Goal: Find specific page/section: Find specific page/section

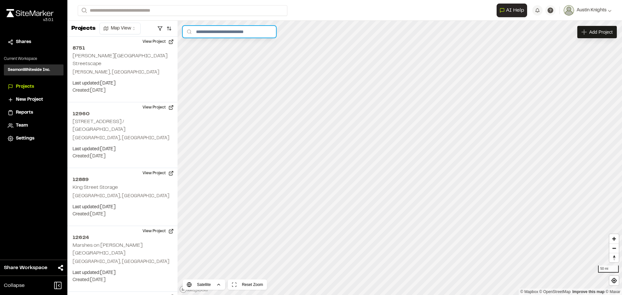
click at [219, 33] on input "text" at bounding box center [229, 32] width 93 height 12
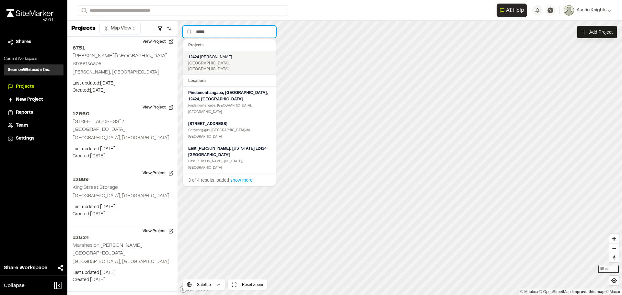
type input "*****"
click at [218, 59] on div "12424 Barr Rd" at bounding box center [229, 57] width 82 height 6
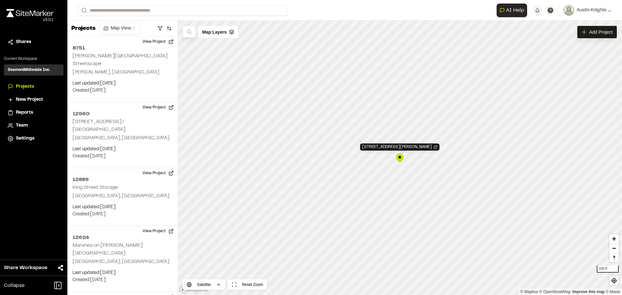
scroll to position [2950, 0]
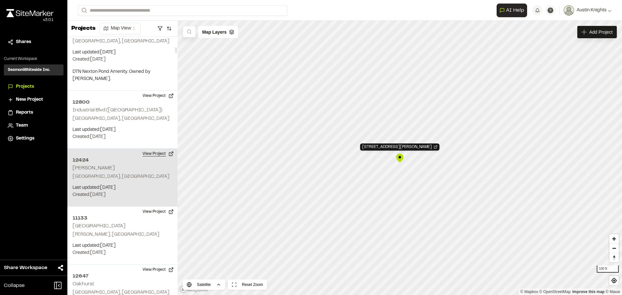
click at [164, 149] on button "View Project" at bounding box center [158, 154] width 39 height 10
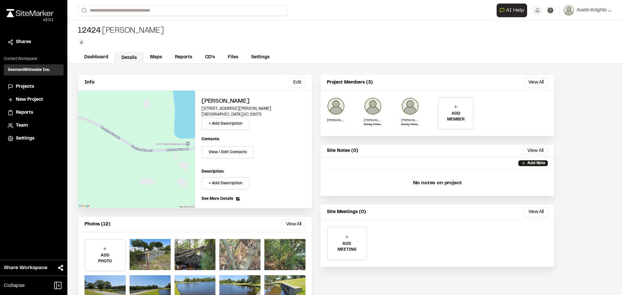
scroll to position [29, 0]
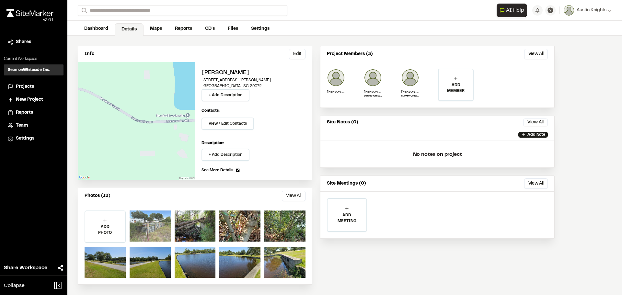
click at [170, 229] on div at bounding box center [150, 226] width 41 height 31
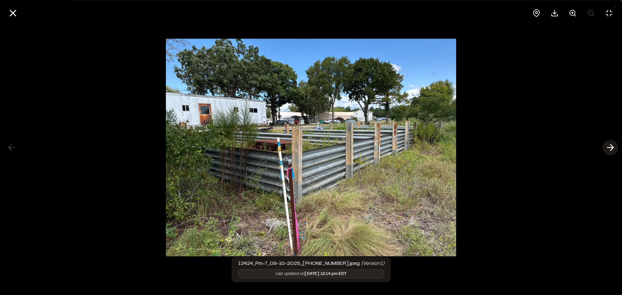
click at [612, 150] on icon at bounding box center [611, 147] width 10 height 11
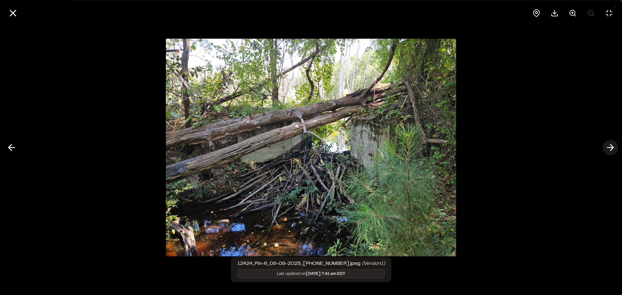
click at [612, 150] on icon at bounding box center [611, 147] width 10 height 11
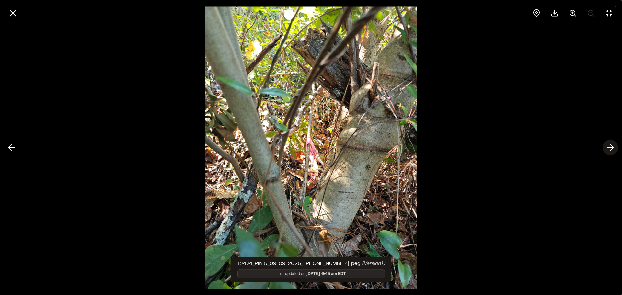
click at [612, 150] on icon at bounding box center [611, 147] width 10 height 11
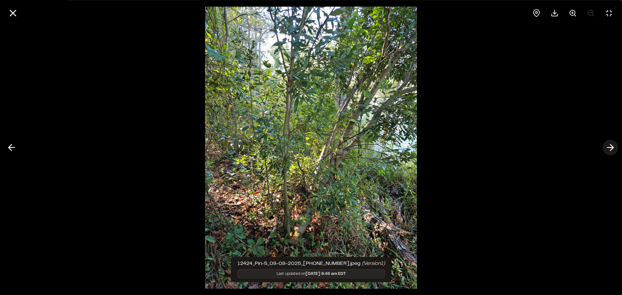
click at [612, 150] on icon at bounding box center [611, 147] width 10 height 11
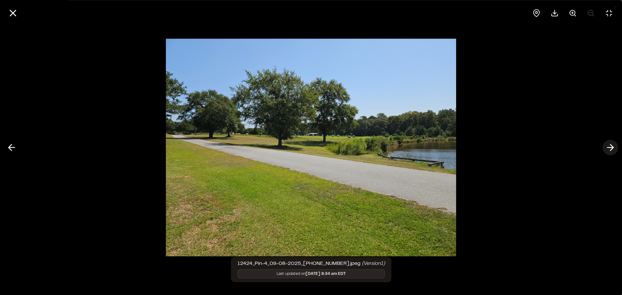
click at [612, 150] on icon at bounding box center [611, 147] width 10 height 11
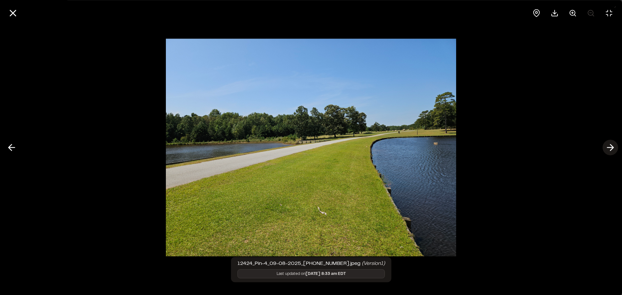
click at [612, 150] on icon at bounding box center [611, 147] width 10 height 11
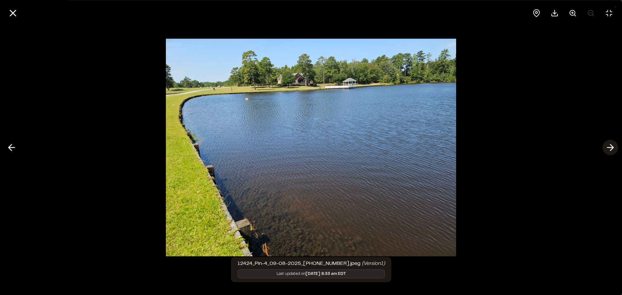
click at [612, 150] on icon at bounding box center [611, 147] width 10 height 11
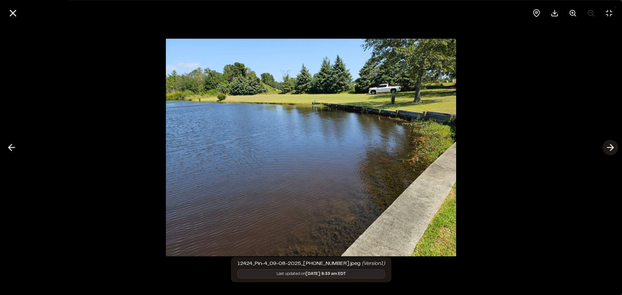
click at [612, 150] on icon at bounding box center [611, 147] width 10 height 11
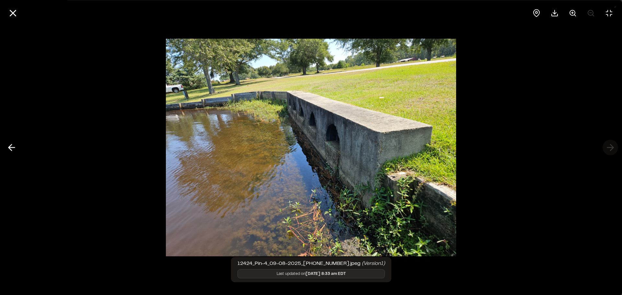
click at [612, 150] on div at bounding box center [311, 147] width 622 height 295
click at [10, 16] on line at bounding box center [13, 13] width 6 height 6
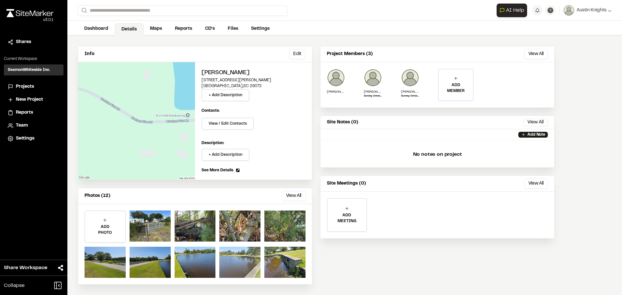
click at [233, 267] on div at bounding box center [239, 262] width 41 height 31
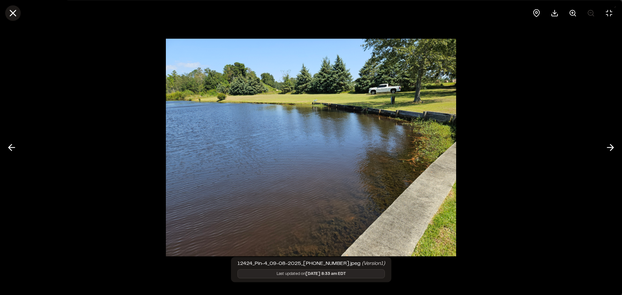
click at [19, 10] on button at bounding box center [13, 13] width 16 height 16
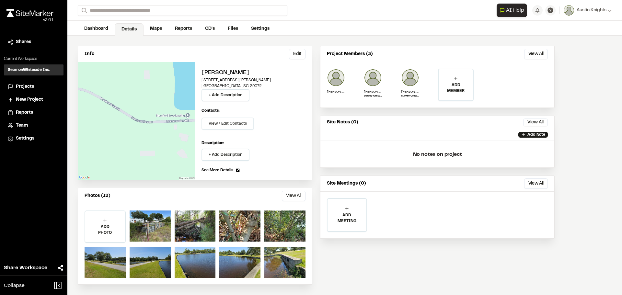
click at [226, 122] on button "View / Edit Contacts" at bounding box center [228, 124] width 53 height 12
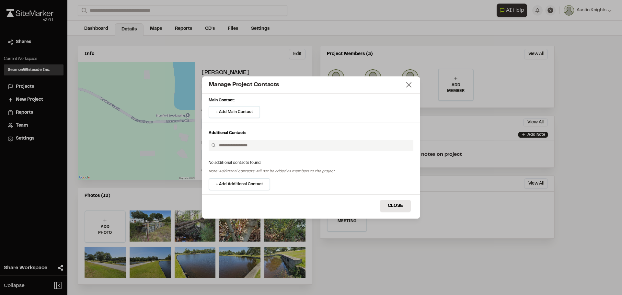
click at [409, 89] on icon at bounding box center [409, 84] width 9 height 9
